Goal: Transaction & Acquisition: Subscribe to service/newsletter

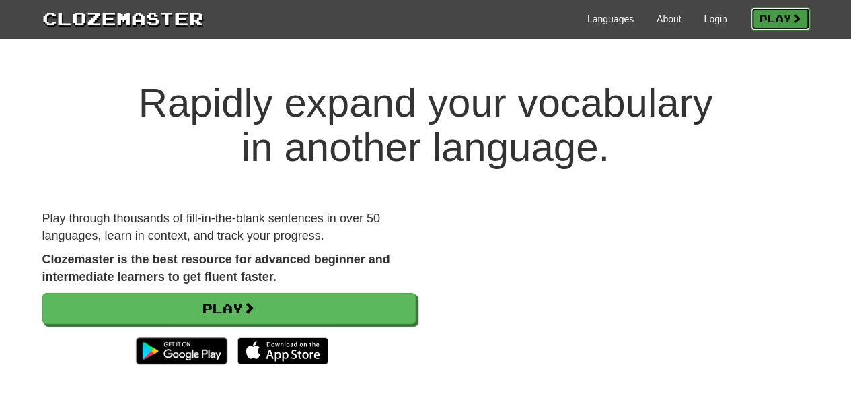
click at [770, 22] on link "Play" at bounding box center [780, 18] width 59 height 23
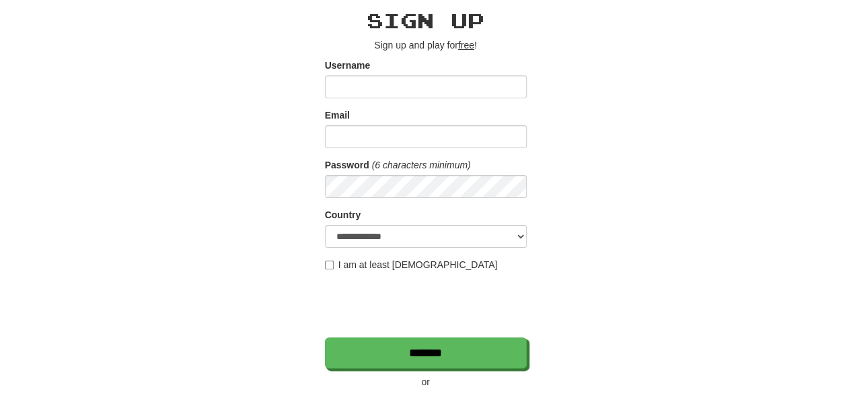
scroll to position [202, 0]
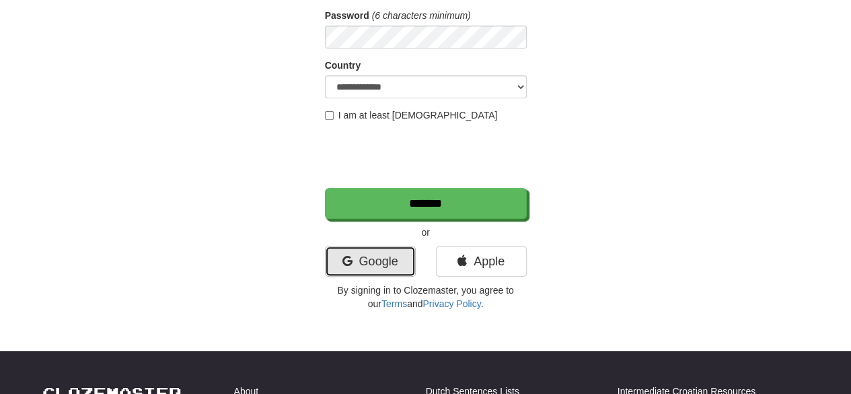
click at [396, 263] on link "Google" at bounding box center [370, 261] width 91 height 31
